Goal: Check status: Check status

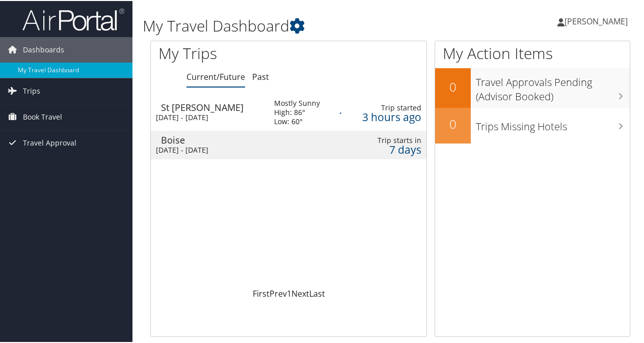
click at [285, 145] on td at bounding box center [299, 144] width 71 height 29
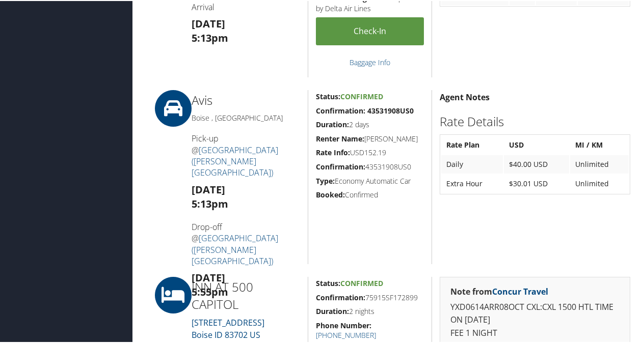
scroll to position [552, 0]
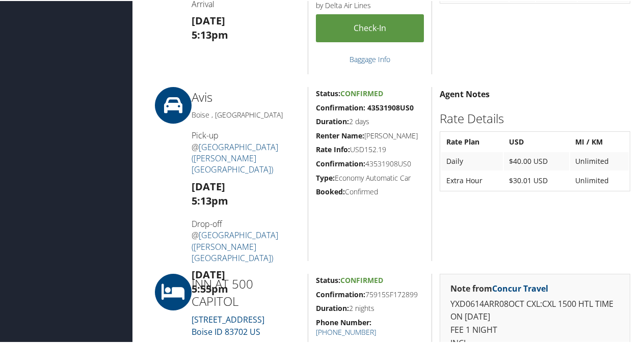
click at [622, 183] on td "Unlimited" at bounding box center [599, 180] width 59 height 18
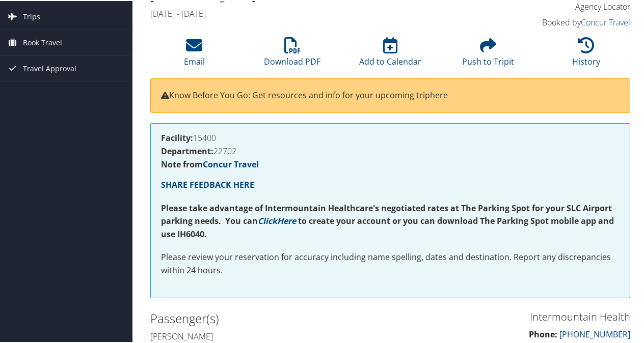
scroll to position [0, 0]
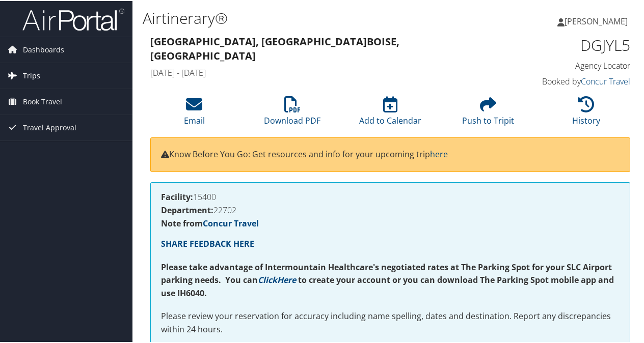
click at [35, 73] on span "Trips" at bounding box center [31, 74] width 17 height 25
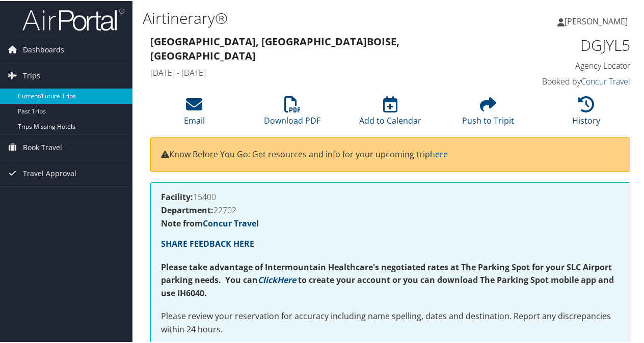
click at [67, 91] on link "Current/Future Trips" at bounding box center [66, 95] width 132 height 15
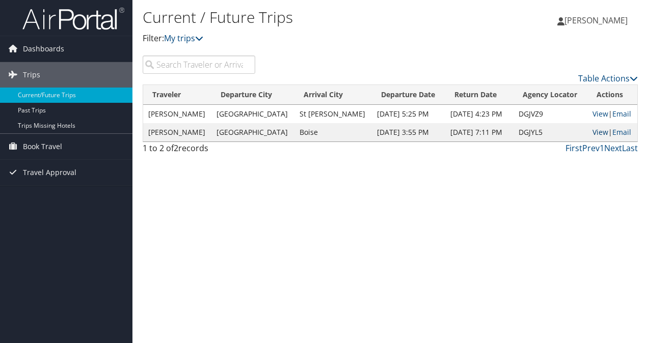
click at [593, 129] on link "View" at bounding box center [600, 132] width 16 height 10
click at [597, 129] on link "View" at bounding box center [600, 132] width 16 height 10
